Goal: Information Seeking & Learning: Learn about a topic

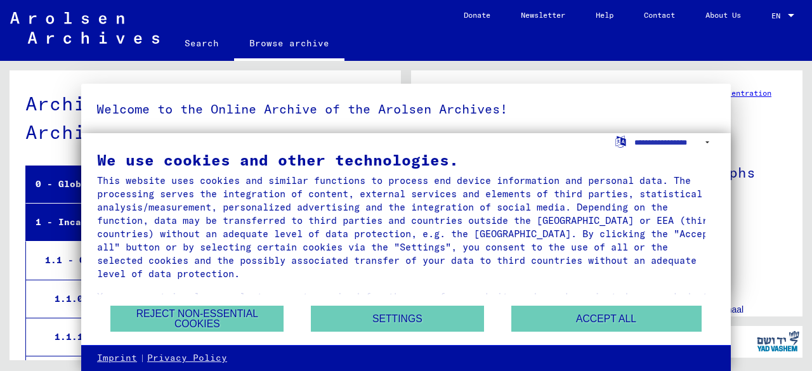
scroll to position [464, 0]
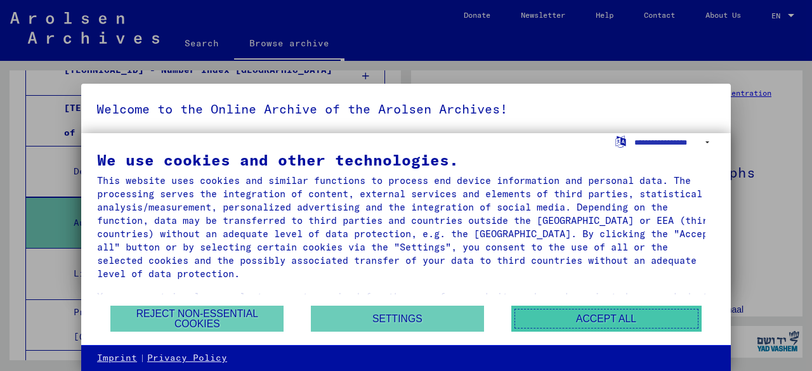
click at [553, 314] on button "Accept all" at bounding box center [606, 319] width 190 height 26
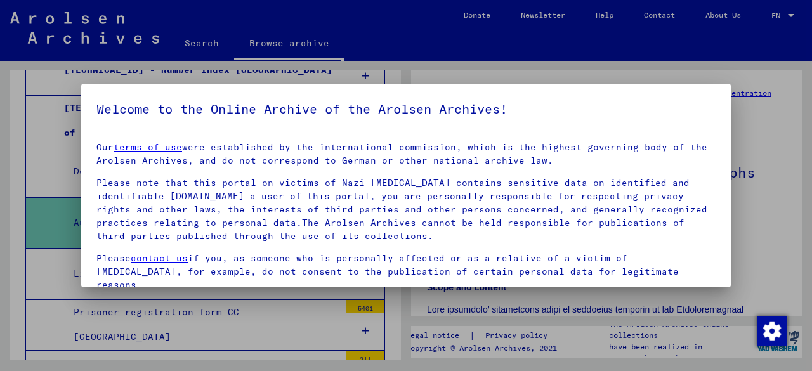
drag, startPoint x: 722, startPoint y: 238, endPoint x: 732, endPoint y: 243, distance: 11.3
click at [734, 237] on div at bounding box center [406, 185] width 812 height 371
click at [734, 210] on div at bounding box center [406, 185] width 812 height 371
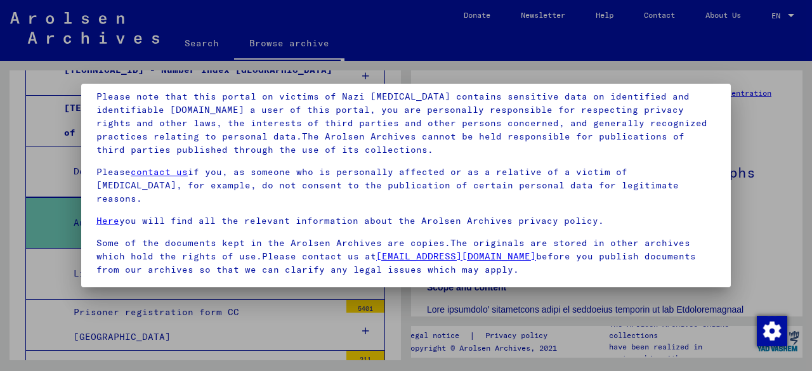
scroll to position [100, 0]
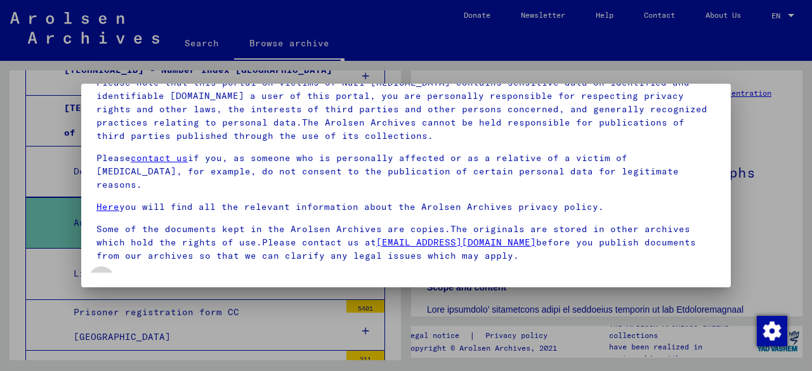
click at [665, 271] on span "Declaration of consent: I hereby declare my consent to using sensitive personal…" at bounding box center [414, 301] width 604 height 61
click at [763, 239] on div at bounding box center [406, 185] width 812 height 371
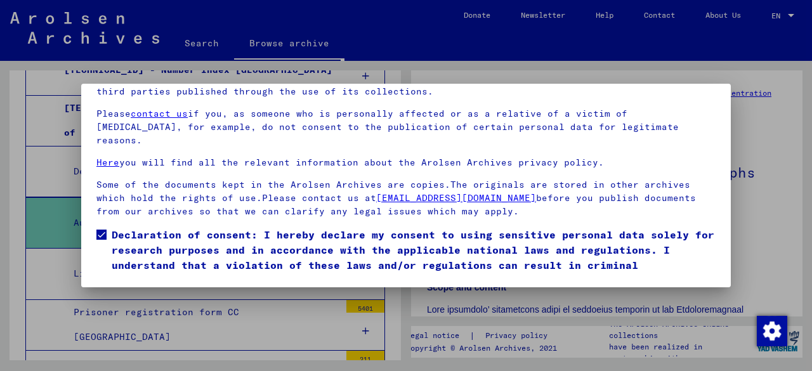
scroll to position [76, 0]
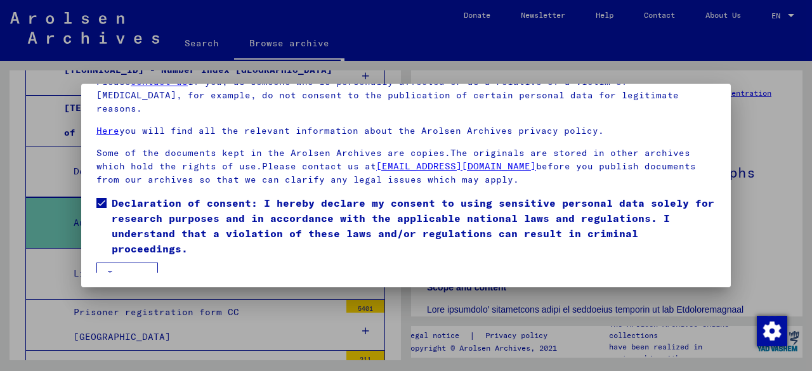
click at [112, 263] on button "I agree" at bounding box center [127, 275] width 62 height 24
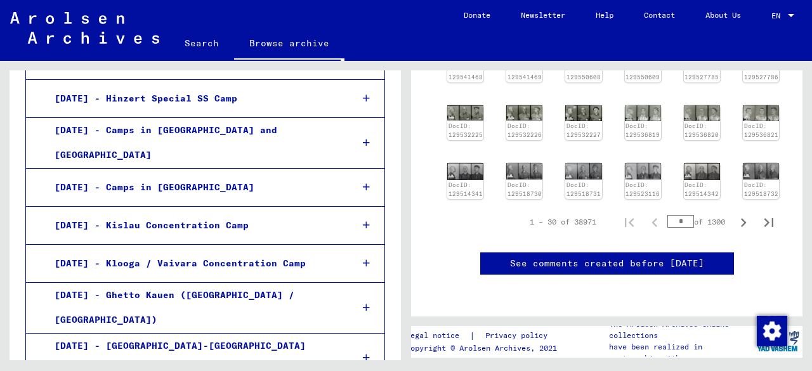
scroll to position [1185, 0]
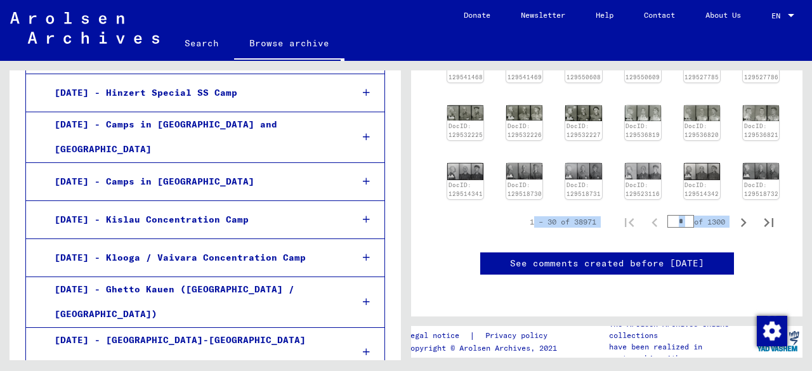
drag, startPoint x: 427, startPoint y: 186, endPoint x: 432, endPoint y: 205, distance: 19.7
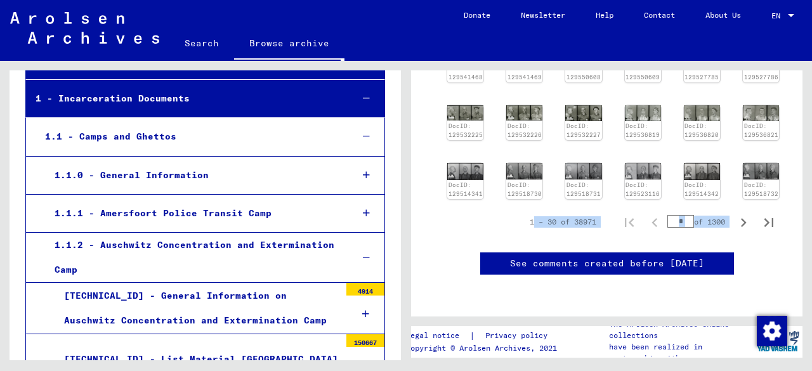
scroll to position [113, 0]
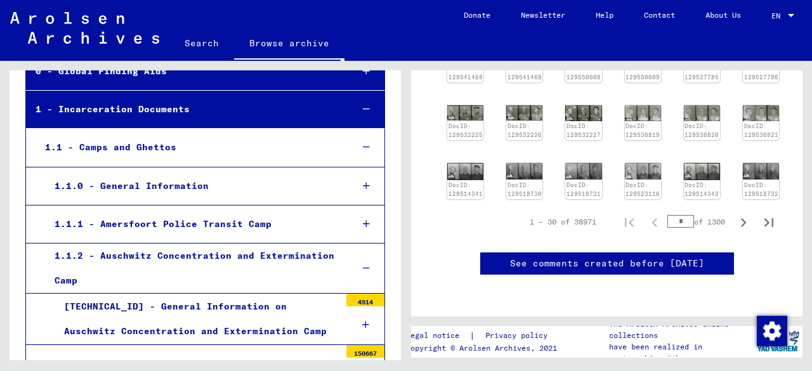
click at [313, 146] on div "1.1 - Camps and Ghettos" at bounding box center [189, 147] width 306 height 25
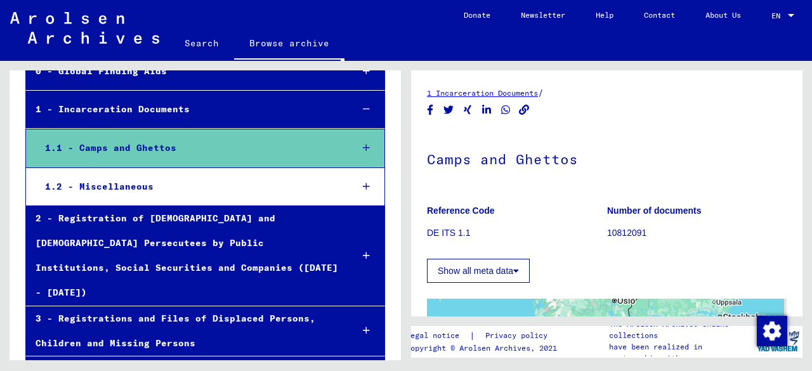
click at [352, 150] on div at bounding box center [366, 147] width 36 height 37
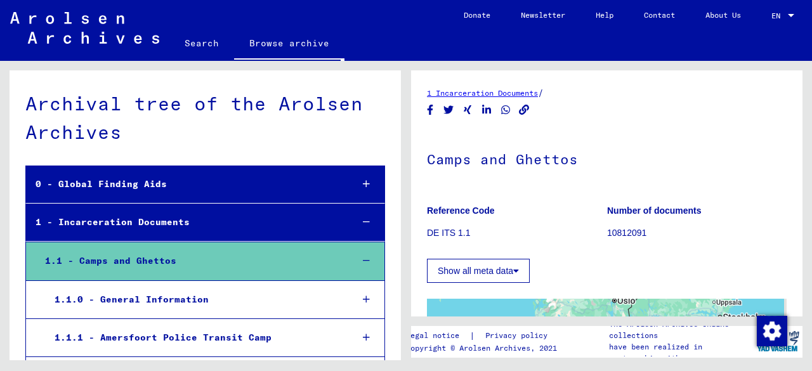
click at [278, 177] on div "0 - Global Finding Aids" at bounding box center [184, 184] width 316 height 25
